Goal: Task Accomplishment & Management: Manage account settings

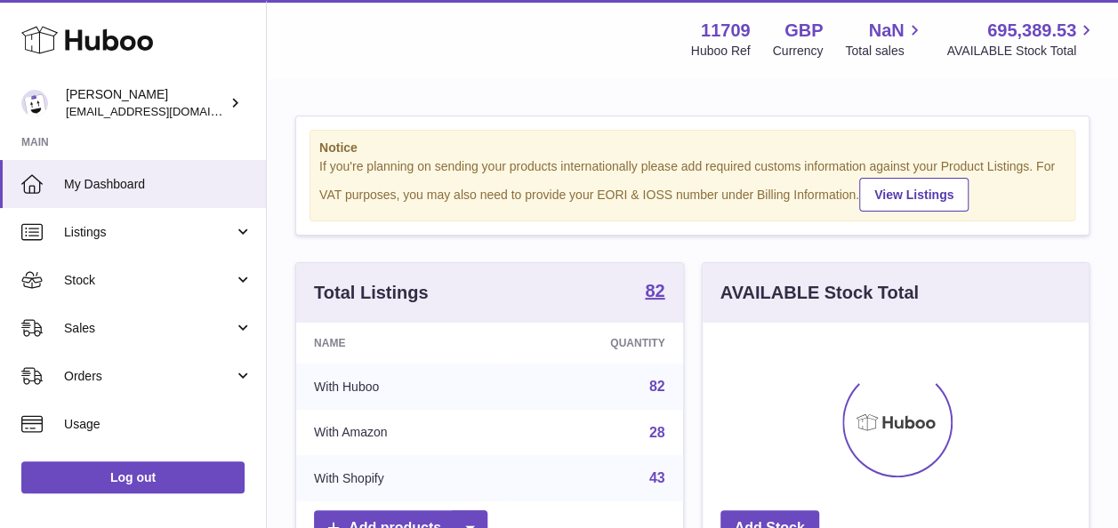
scroll to position [277, 386]
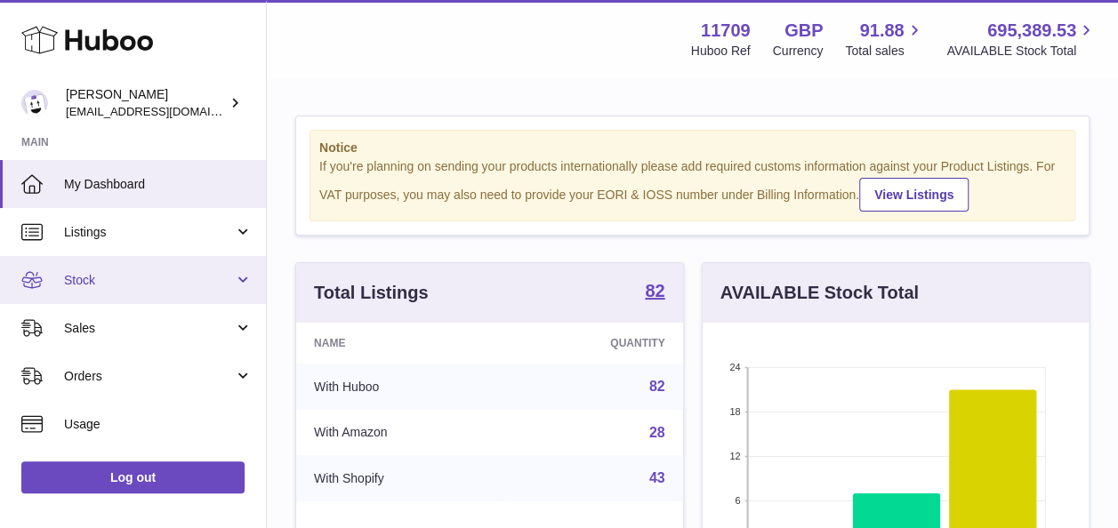
click at [115, 280] on span "Stock" at bounding box center [149, 280] width 170 height 17
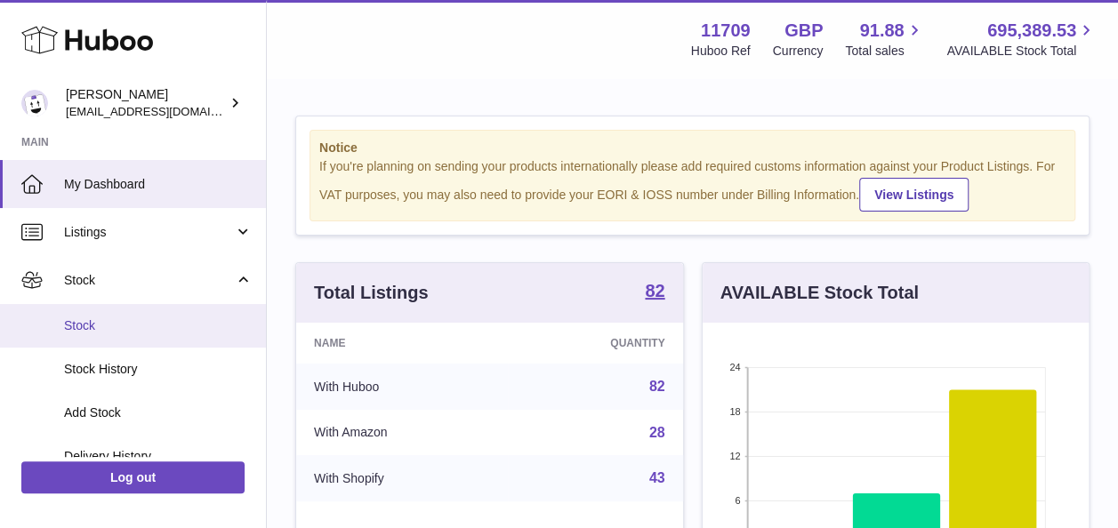
click at [82, 326] on span "Stock" at bounding box center [158, 325] width 189 height 17
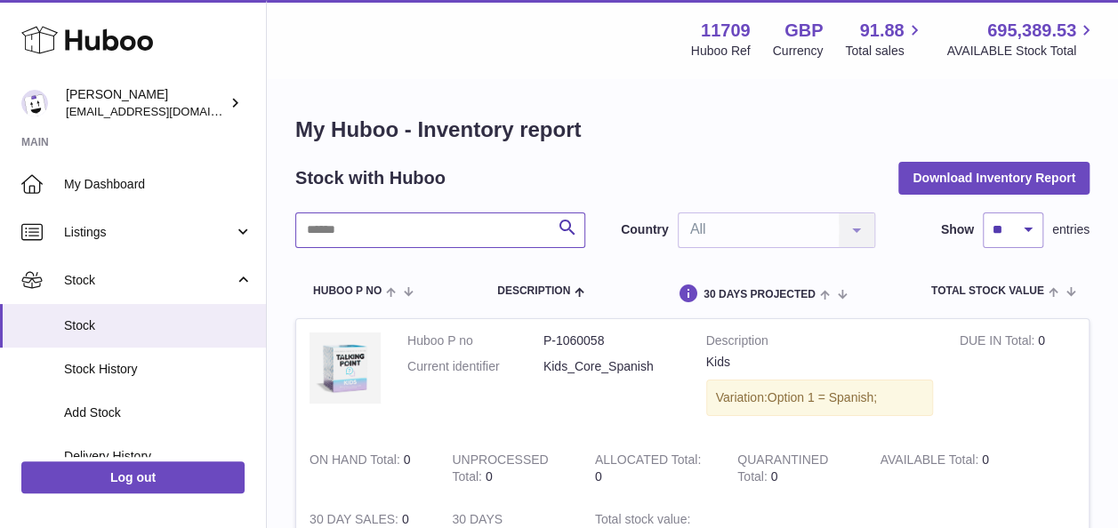
click at [420, 219] on input "text" at bounding box center [440, 231] width 290 height 36
click at [358, 237] on input "text" at bounding box center [440, 231] width 290 height 36
paste input "**********"
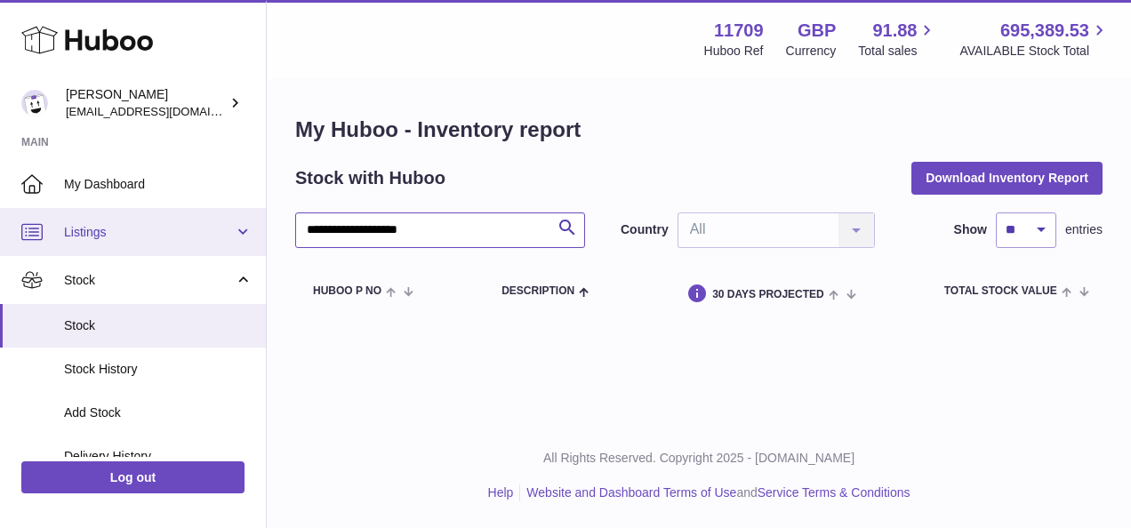
drag, startPoint x: 263, startPoint y: 238, endPoint x: 247, endPoint y: 234, distance: 16.6
click at [247, 234] on div "**********" at bounding box center [565, 264] width 1131 height 528
paste input "text"
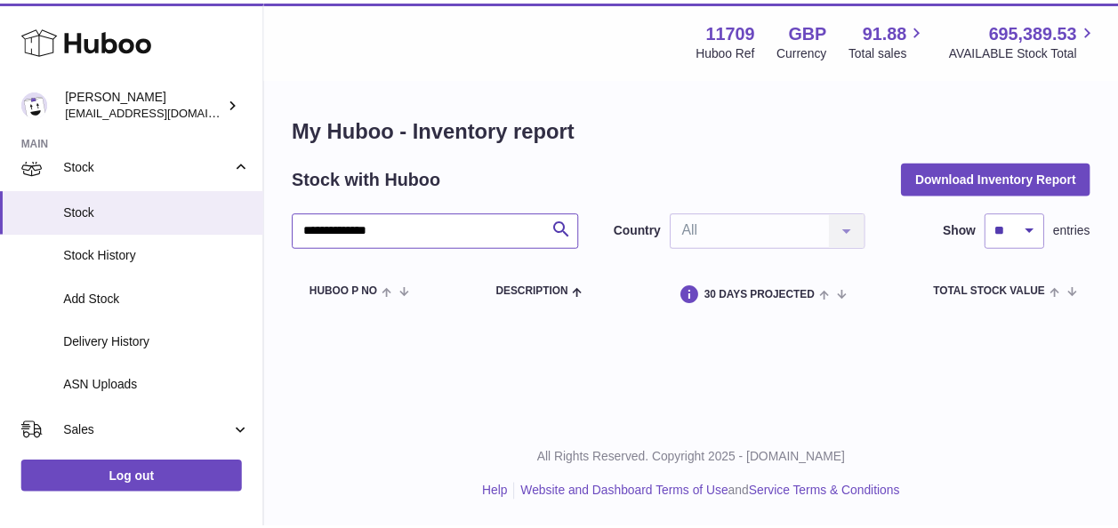
scroll to position [92, 0]
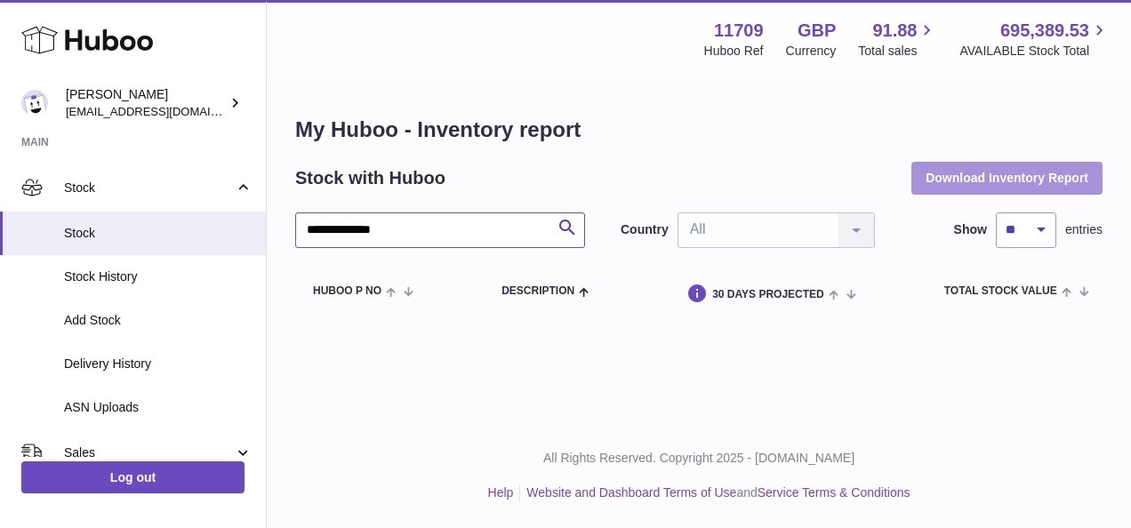
type input "**********"
click at [989, 173] on button "Download Inventory Report" at bounding box center [1007, 178] width 191 height 32
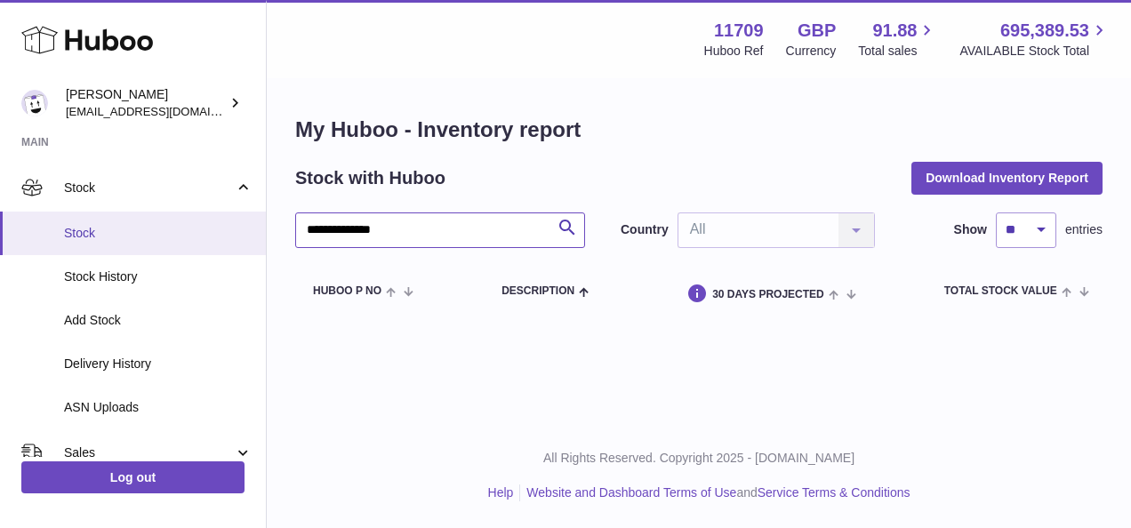
drag, startPoint x: 480, startPoint y: 229, endPoint x: 139, endPoint y: 213, distance: 341.9
click at [139, 213] on div "**********" at bounding box center [565, 264] width 1131 height 528
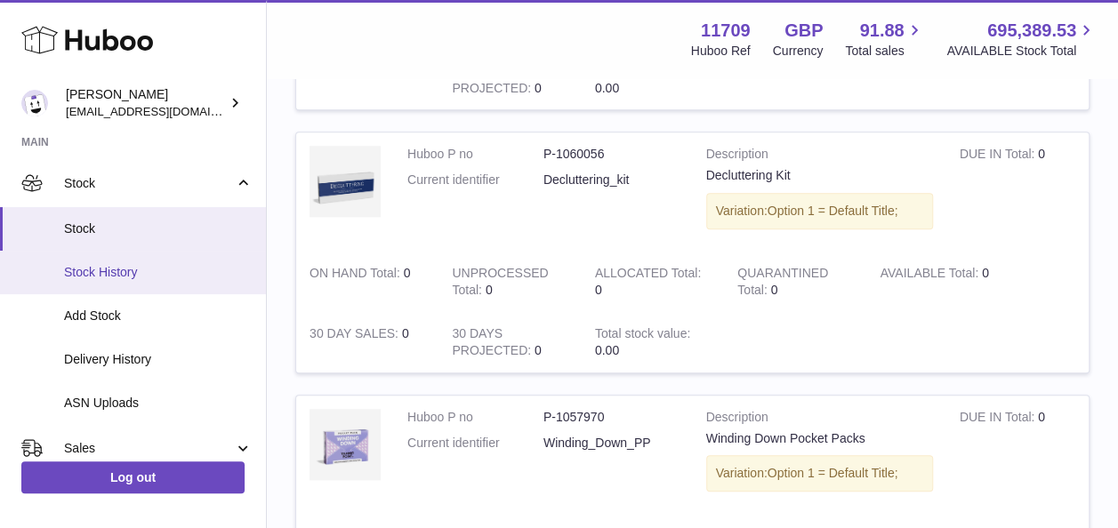
scroll to position [92, 0]
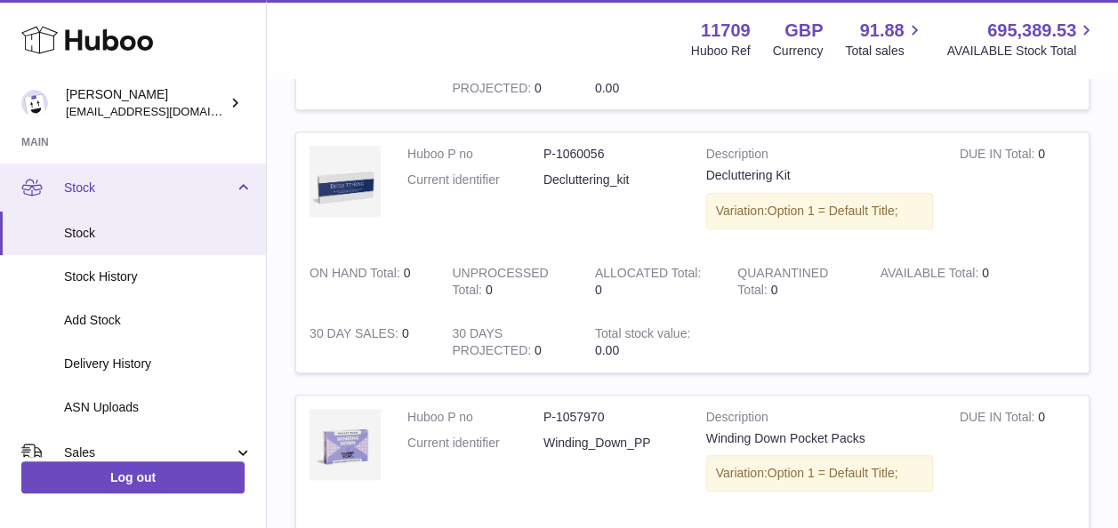
click at [84, 190] on span "Stock" at bounding box center [149, 188] width 170 height 17
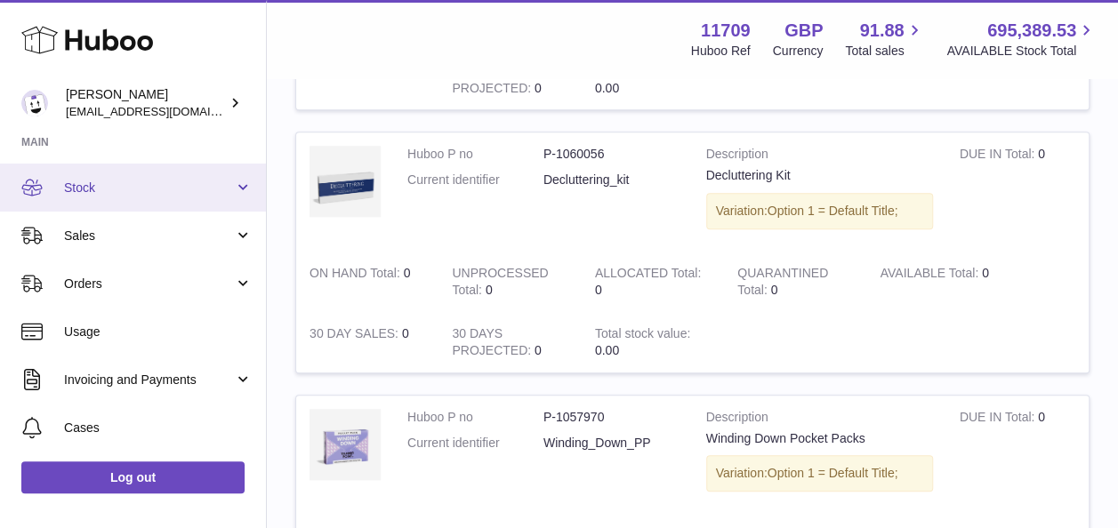
click at [84, 190] on span "Stock" at bounding box center [149, 188] width 170 height 17
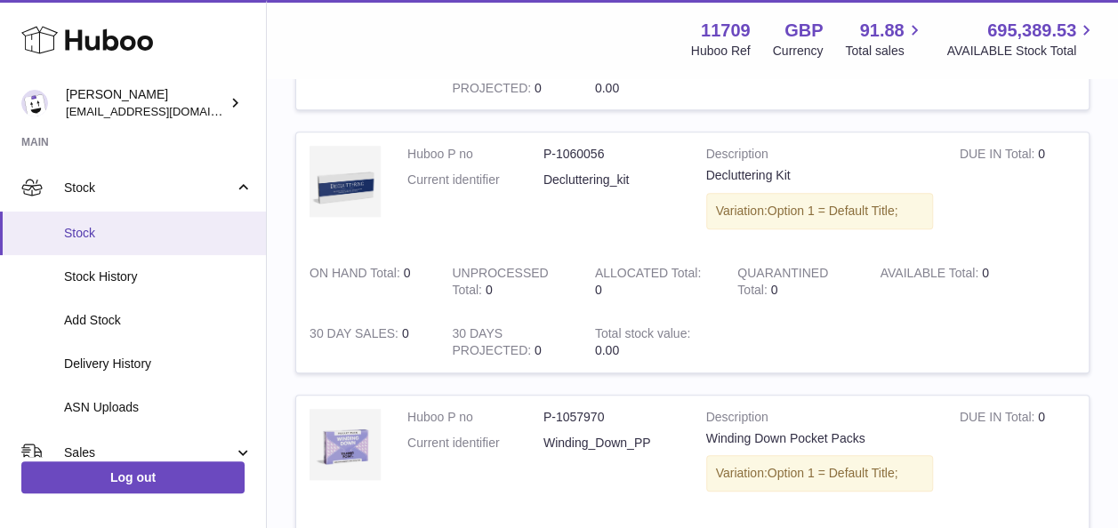
click at [72, 236] on span "Stock" at bounding box center [158, 233] width 189 height 17
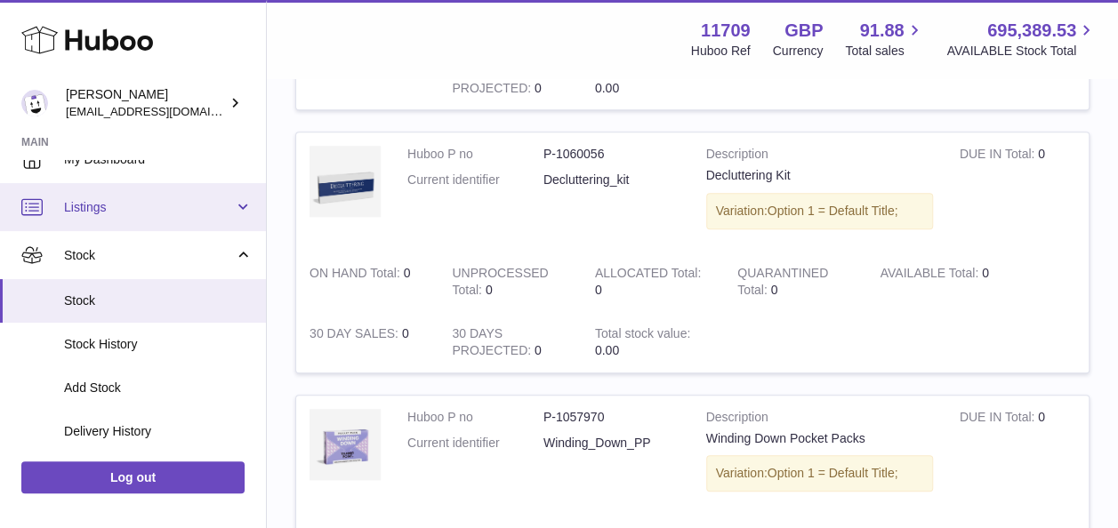
scroll to position [0, 0]
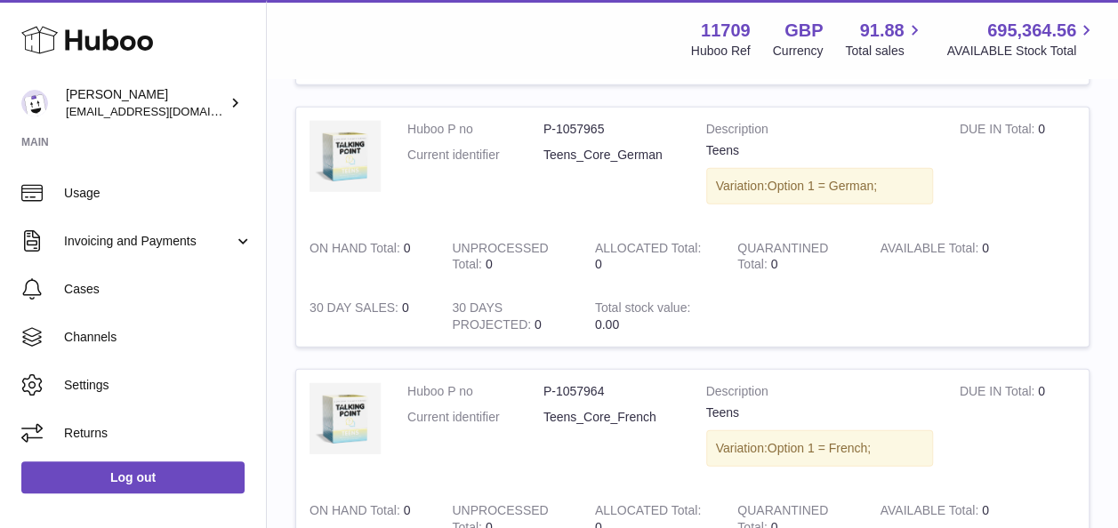
scroll to position [2590, 0]
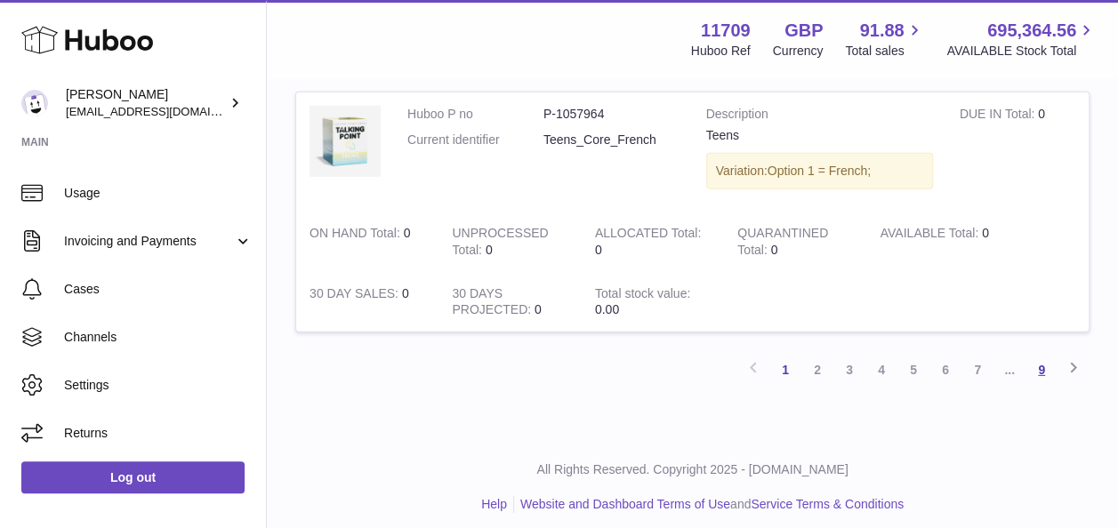
click at [1045, 356] on link "9" at bounding box center [1041, 370] width 32 height 32
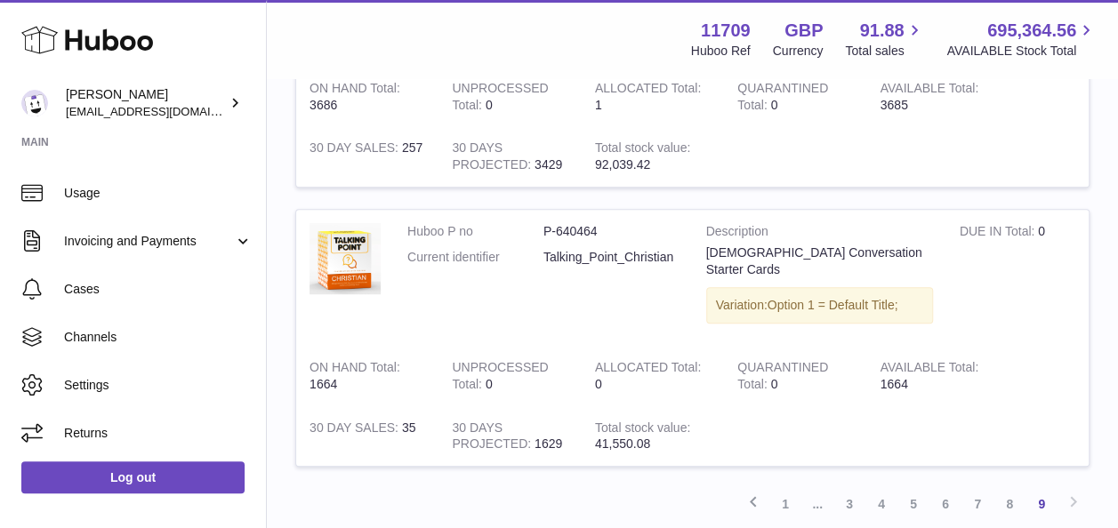
scroll to position [498, 0]
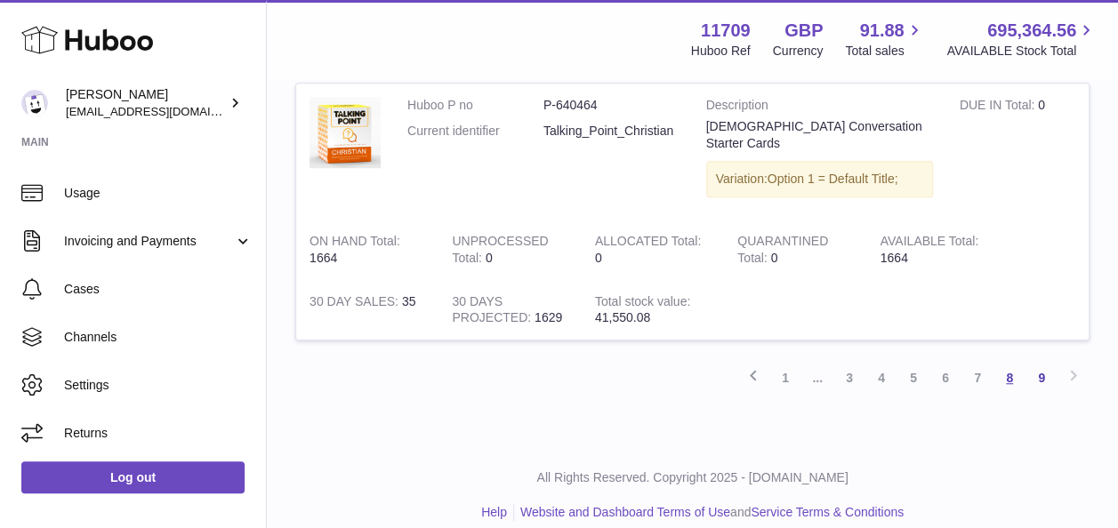
click at [1012, 362] on link "8" at bounding box center [1009, 378] width 32 height 32
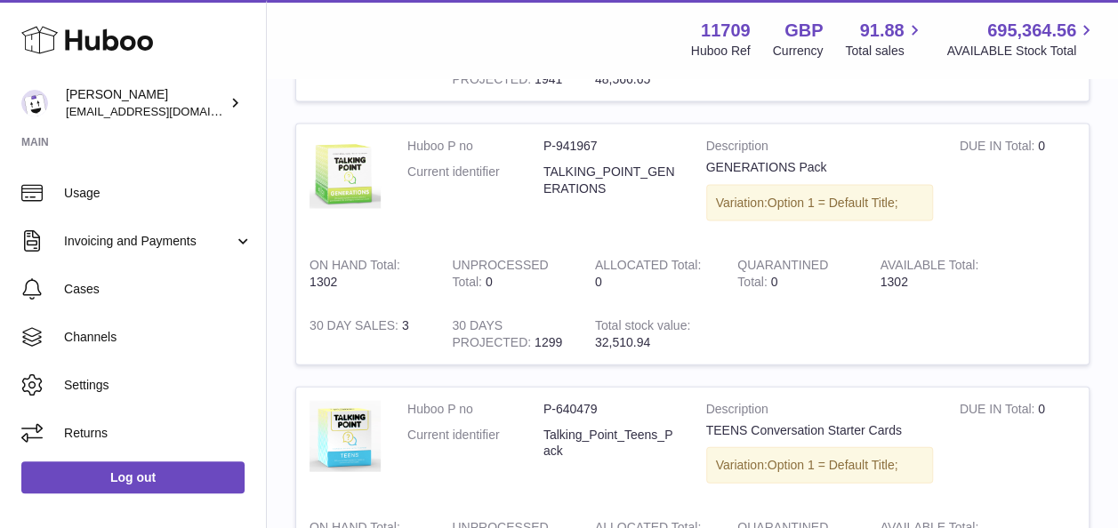
scroll to position [2590, 0]
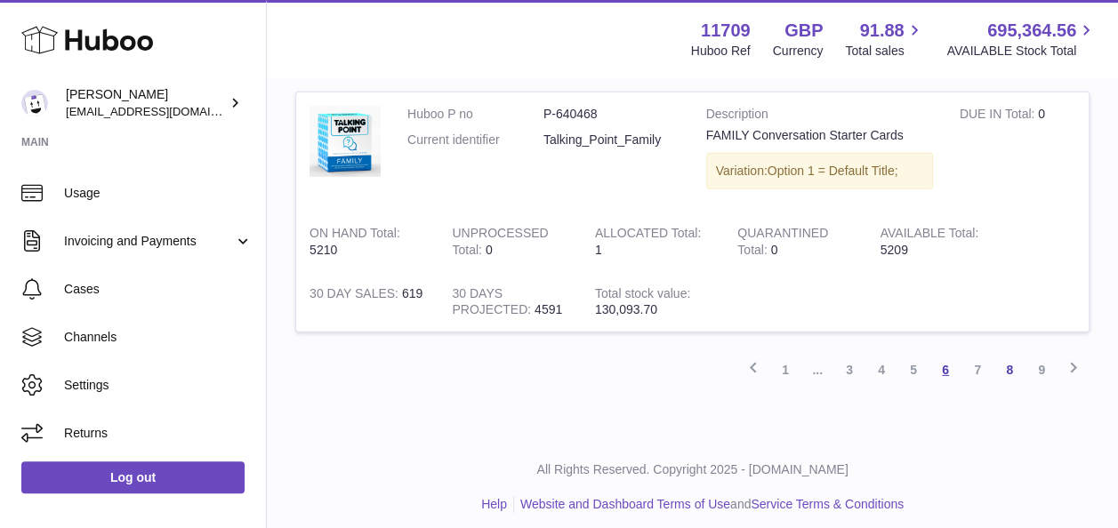
click at [940, 358] on link "6" at bounding box center [945, 370] width 32 height 32
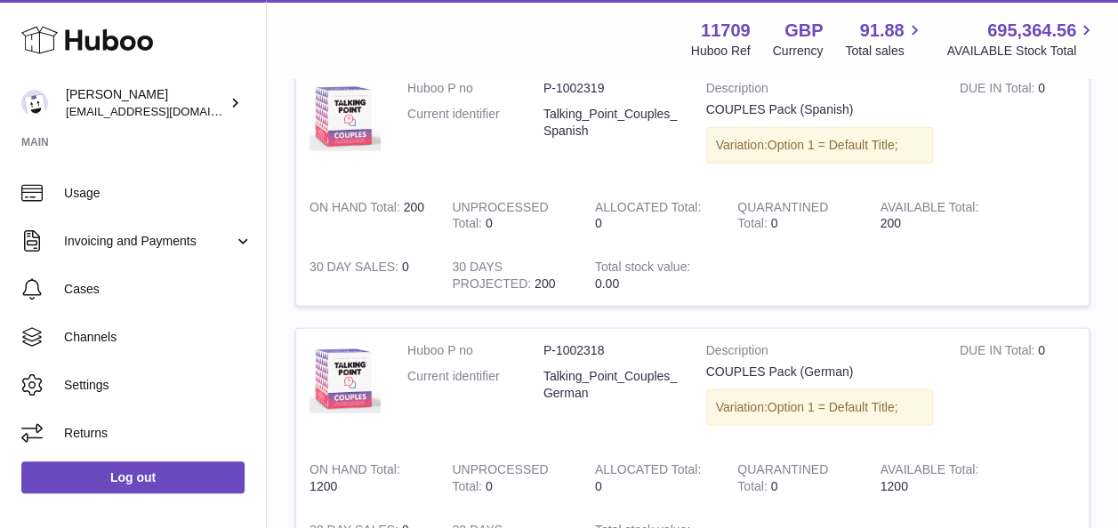
scroll to position [2590, 0]
